Goal: Task Accomplishment & Management: Complete application form

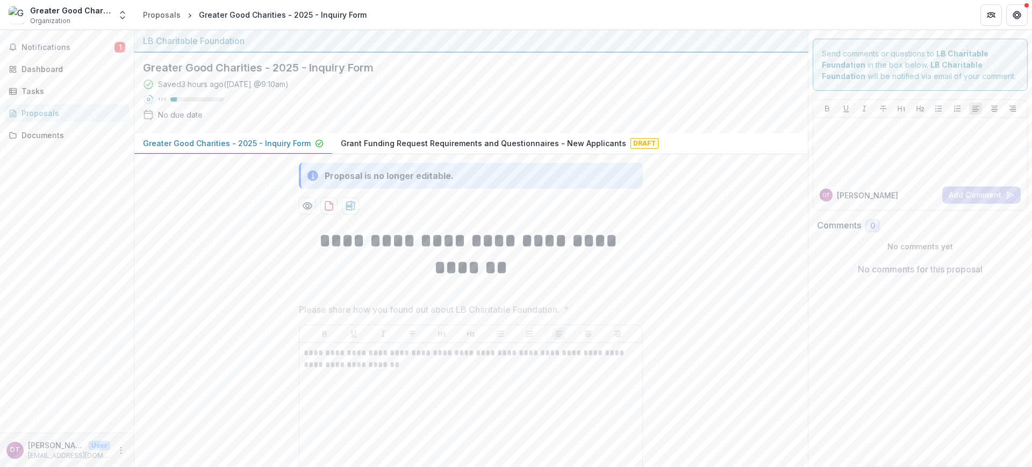
click at [430, 145] on p "Grant Funding Request Requirements and Questionnaires - New Applicants" at bounding box center [484, 143] width 286 height 11
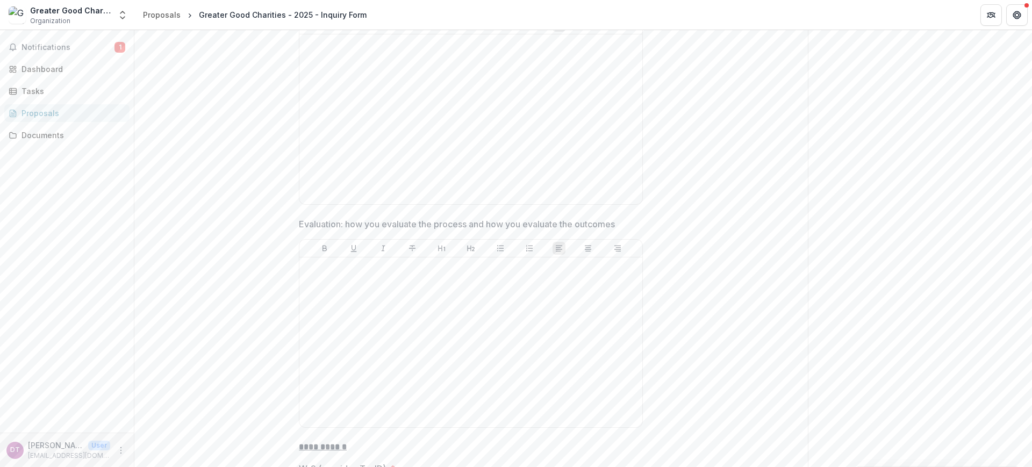
scroll to position [4814, 0]
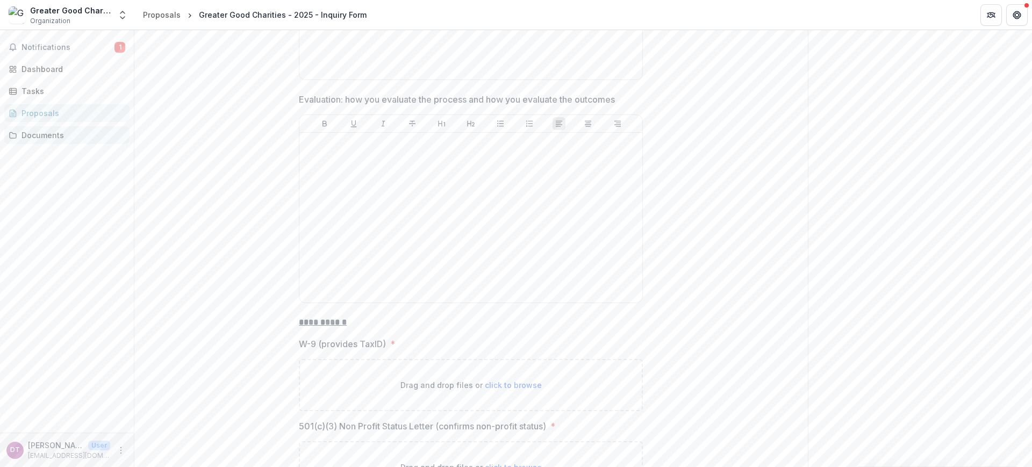
click at [55, 138] on div "Documents" at bounding box center [71, 135] width 99 height 11
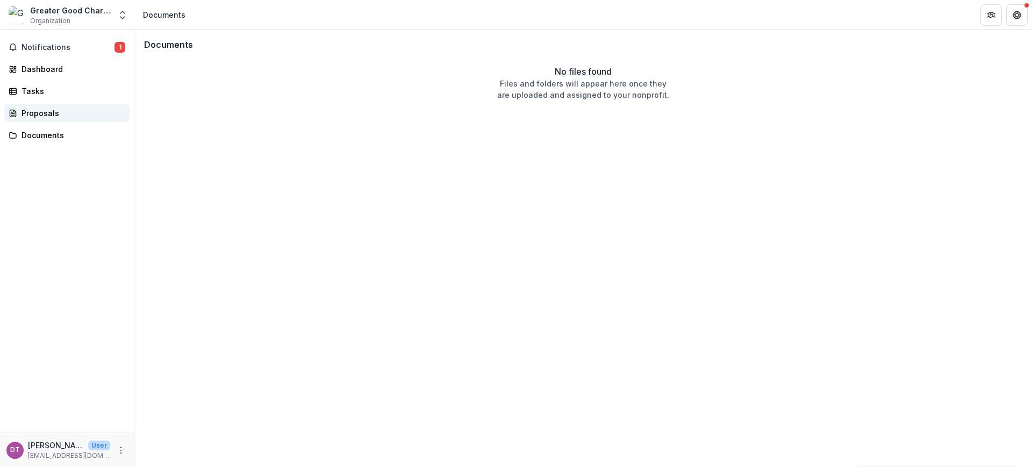
click at [47, 115] on div "Proposals" at bounding box center [71, 113] width 99 height 11
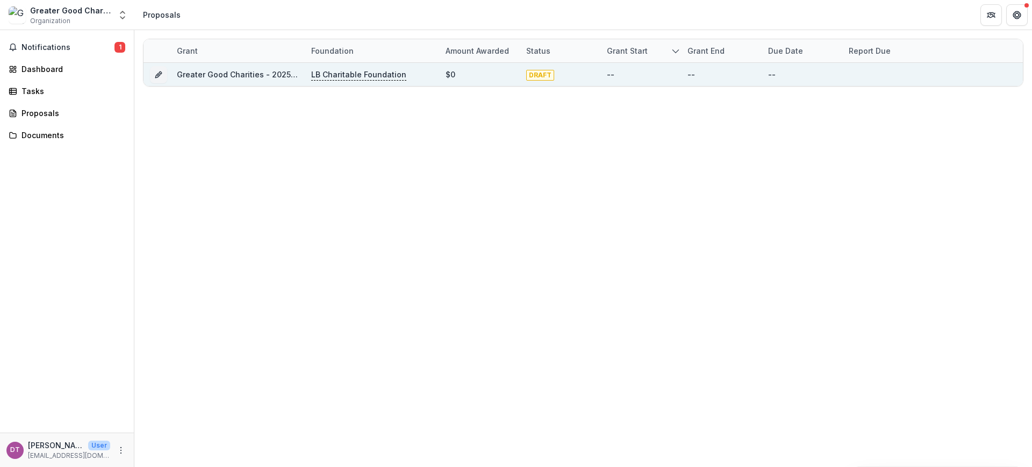
click at [261, 80] on div "Greater Good Charities - 2025 - Inquiry Form" at bounding box center [238, 74] width 122 height 23
click at [271, 77] on link "Greater Good Charities - 2025 - Inquiry Form" at bounding box center [261, 74] width 168 height 9
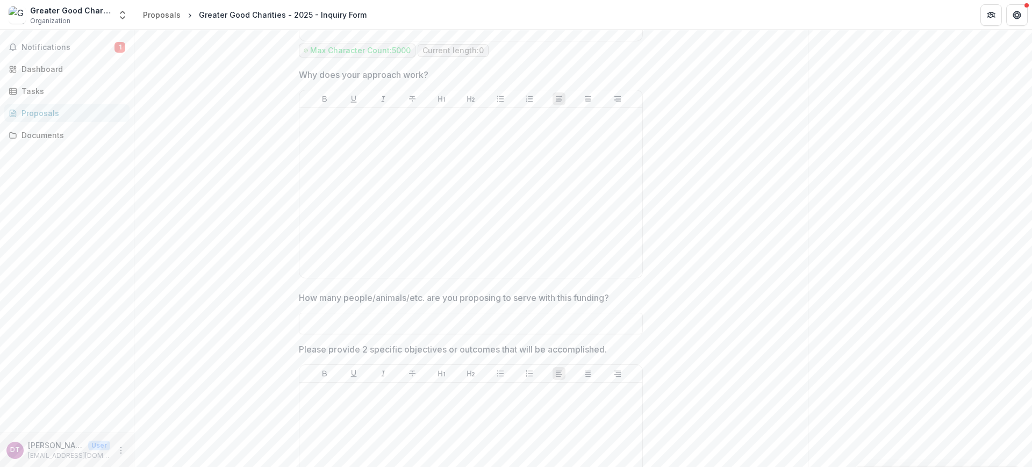
scroll to position [2019, 0]
